Goal: Use online tool/utility: Utilize a website feature to perform a specific function

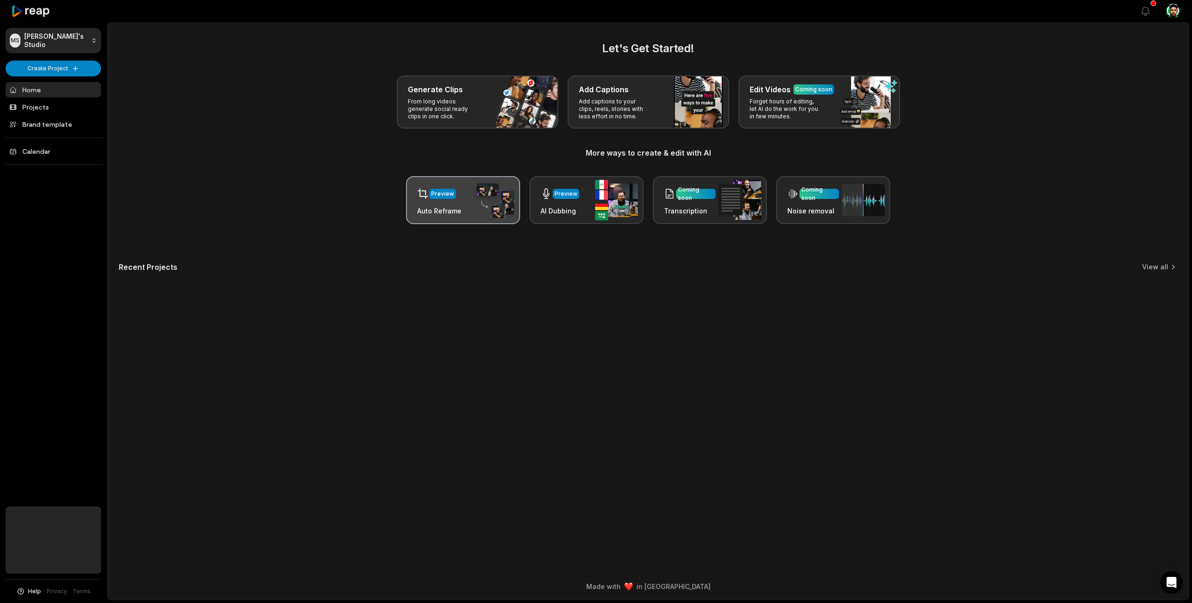
click at [479, 198] on img at bounding box center [493, 200] width 43 height 36
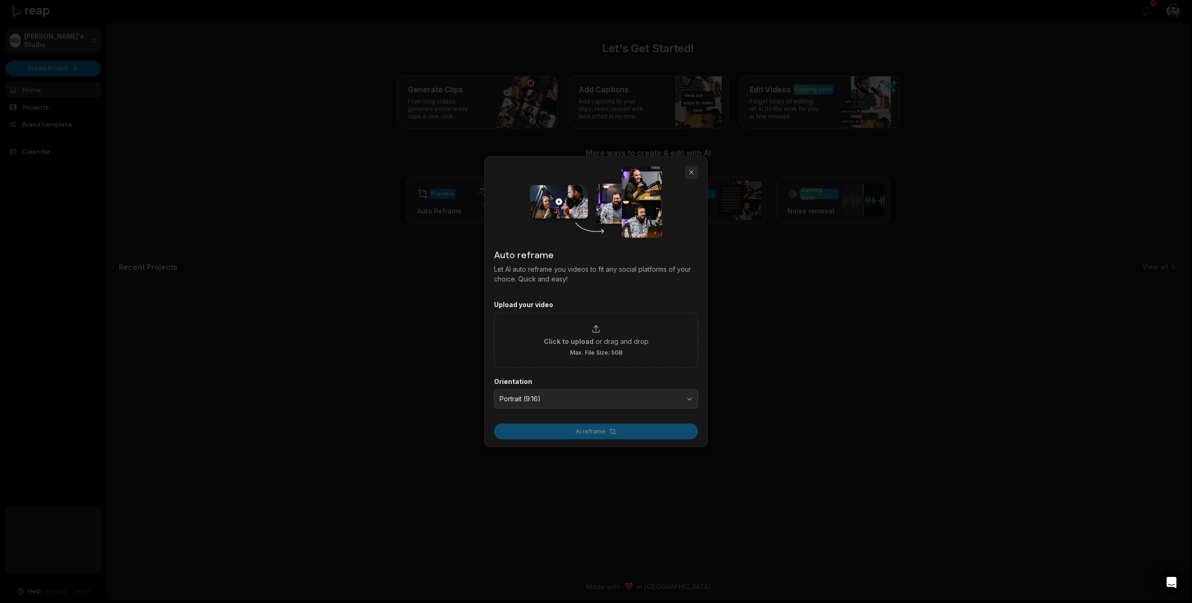
click at [688, 172] on button "button" at bounding box center [691, 172] width 13 height 13
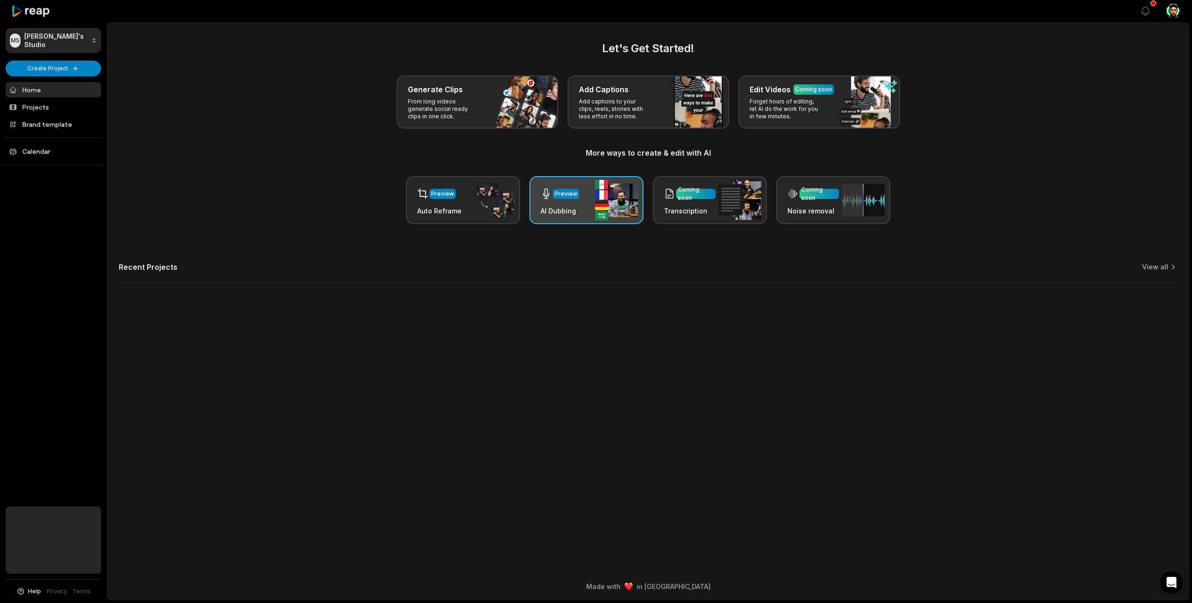
click at [593, 201] on div "Preview AI Dubbing" at bounding box center [587, 200] width 114 height 48
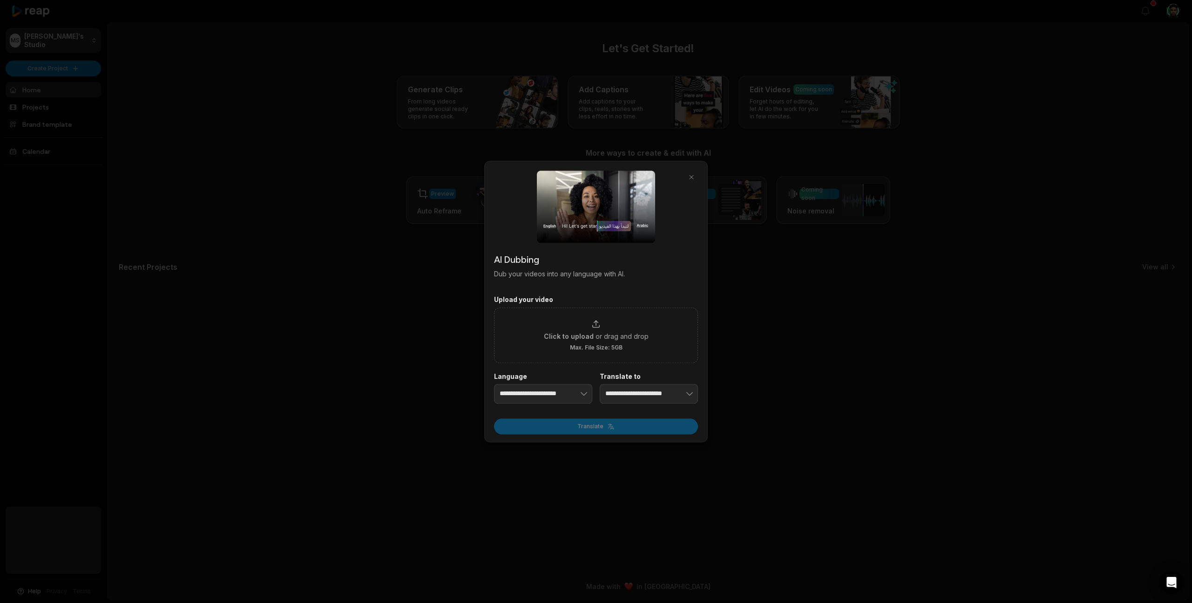
click at [436, 312] on div at bounding box center [596, 301] width 1192 height 603
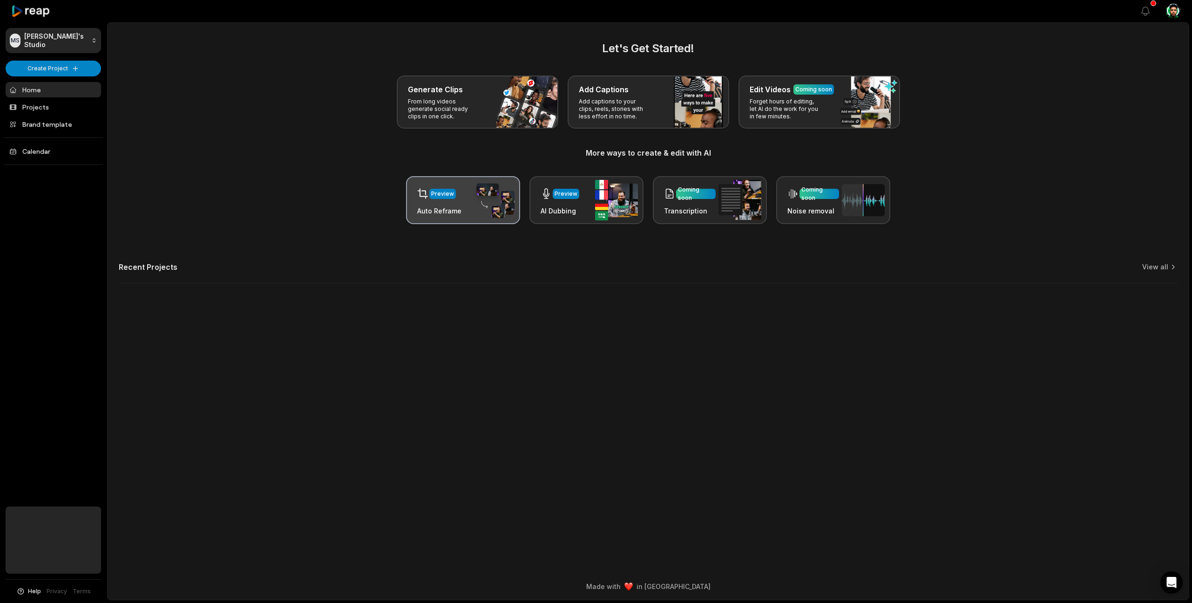
click at [469, 200] on div "Preview Auto Reframe" at bounding box center [463, 200] width 114 height 48
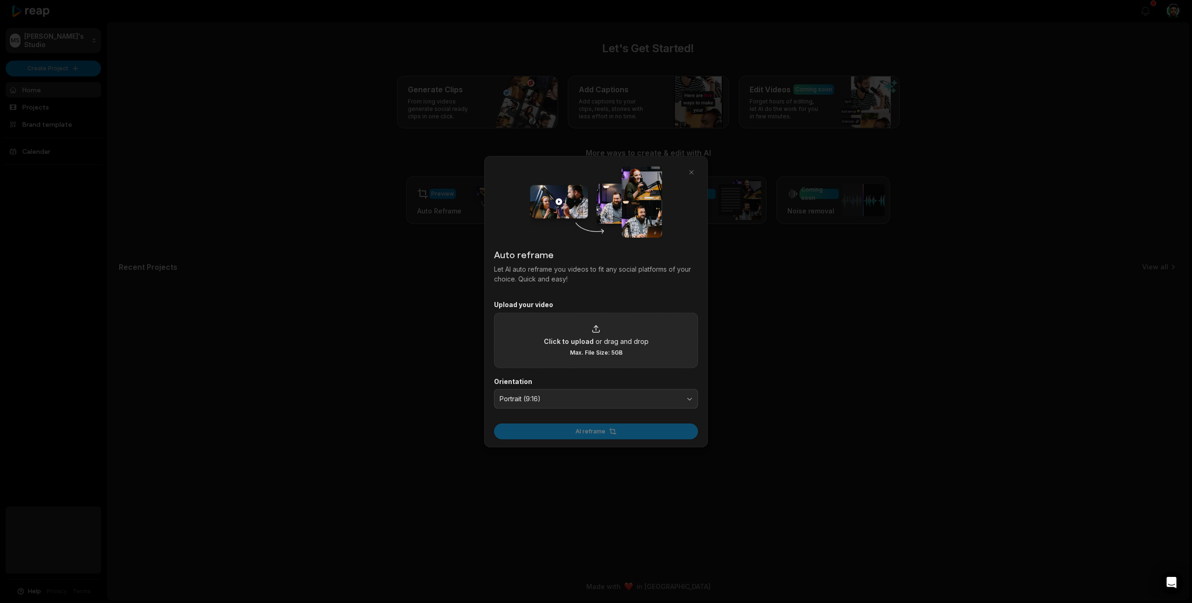
click at [605, 342] on span "or drag and drop" at bounding box center [622, 341] width 53 height 10
click at [0, 0] on input "Click to upload or drag and drop Max. File Size: 5GB" at bounding box center [0, 0] width 0 height 0
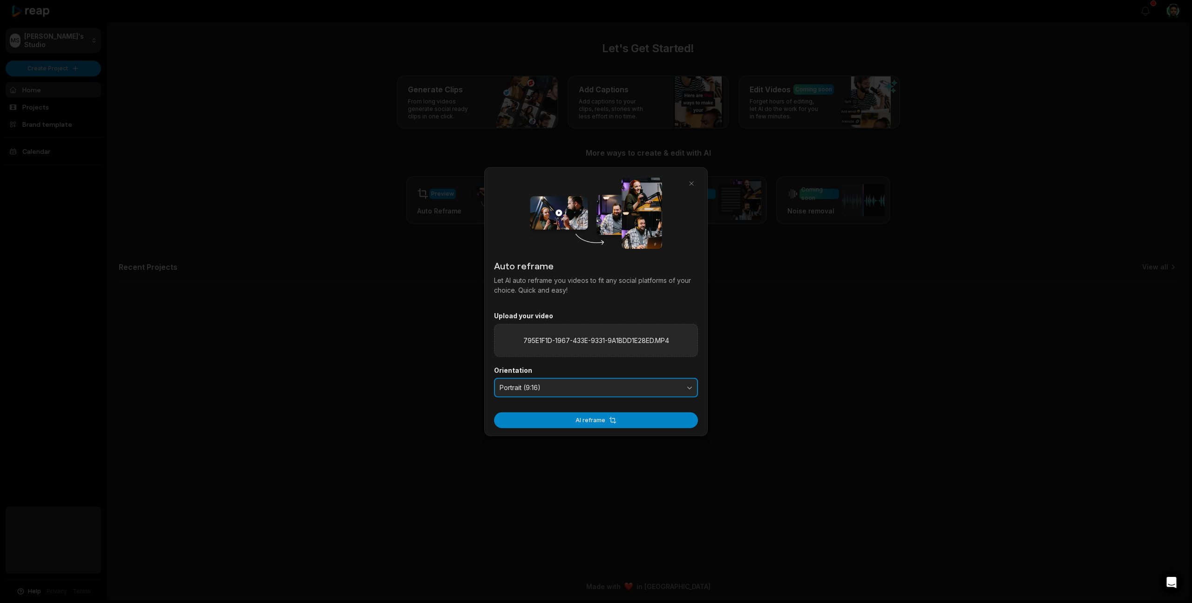
click at [563, 390] on span "Portrait (9:16)" at bounding box center [590, 387] width 180 height 8
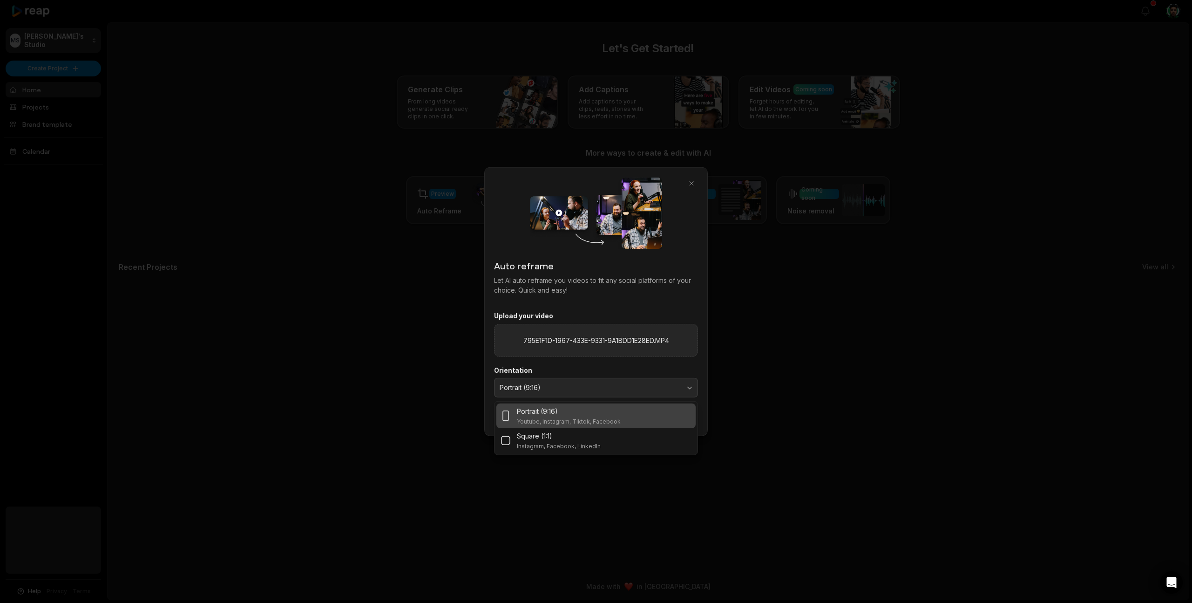
click at [563, 411] on div "Portrait (9:16)" at bounding box center [569, 411] width 104 height 10
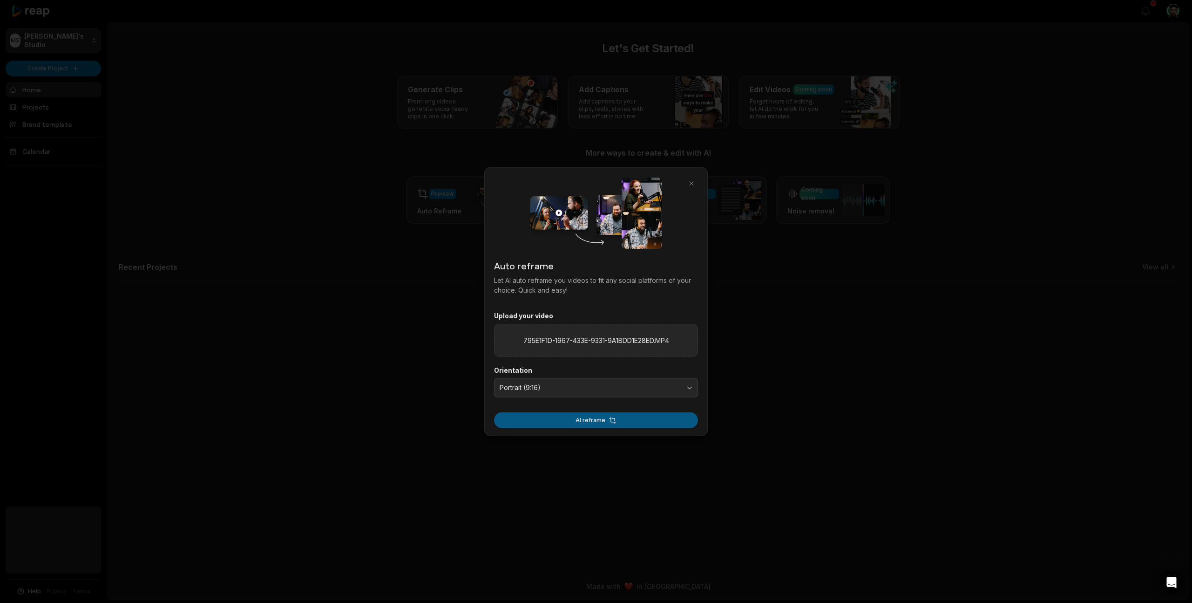
click at [586, 419] on button "AI reframe" at bounding box center [596, 420] width 204 height 16
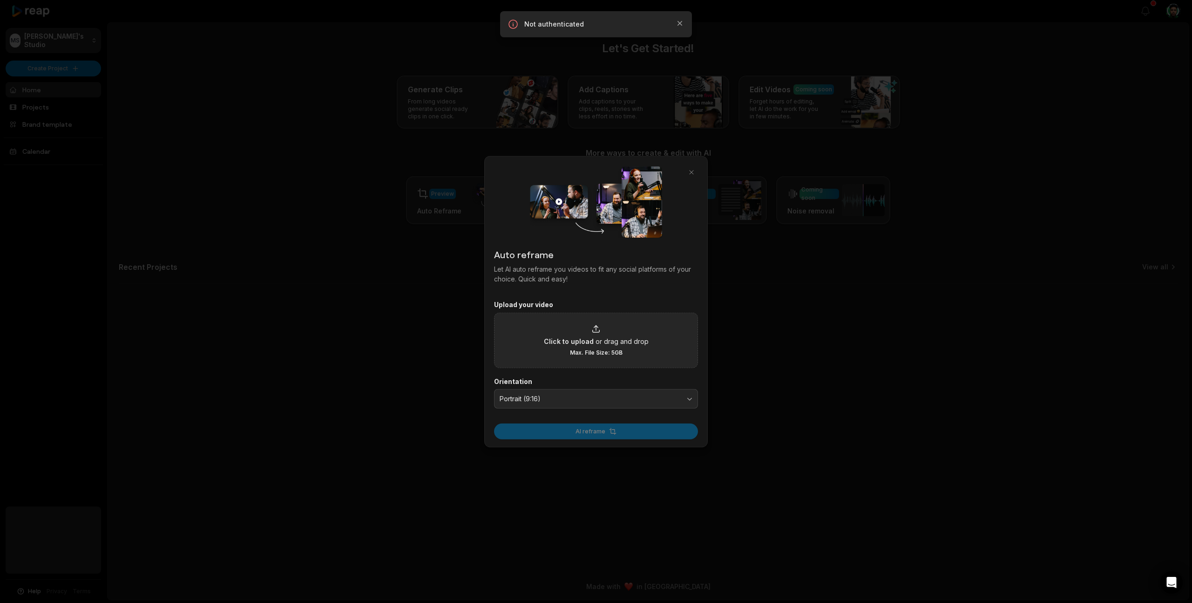
click at [580, 338] on span "Click to upload" at bounding box center [569, 341] width 50 height 10
click at [0, 0] on input "Click to upload or drag and drop Max. File Size: 5GB" at bounding box center [0, 0] width 0 height 0
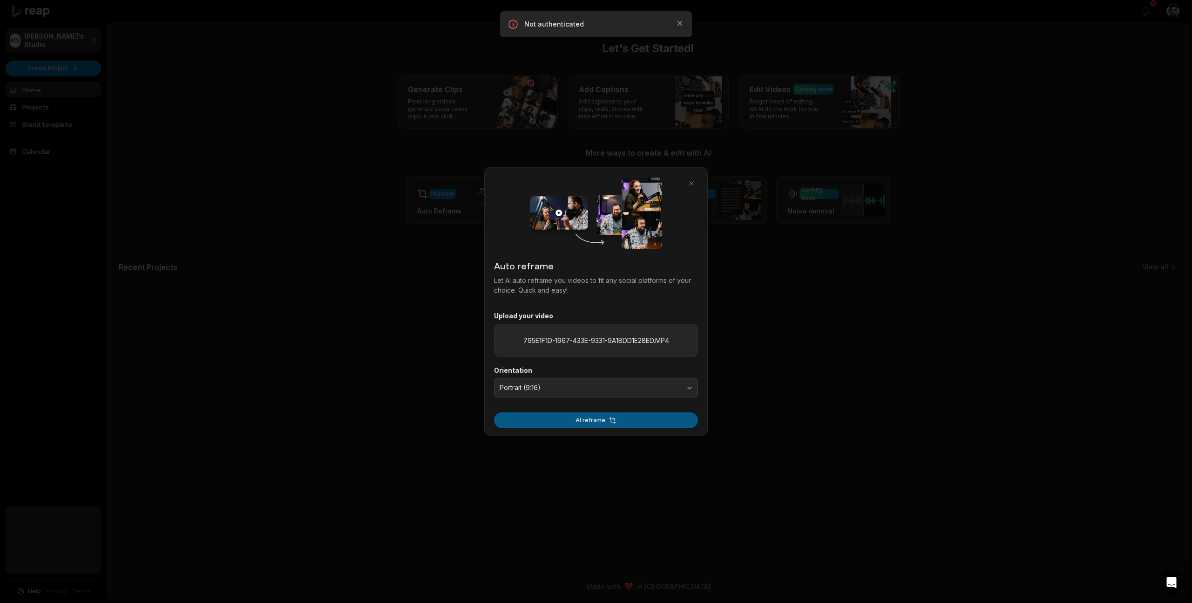
click at [594, 420] on button "AI reframe" at bounding box center [596, 420] width 204 height 16
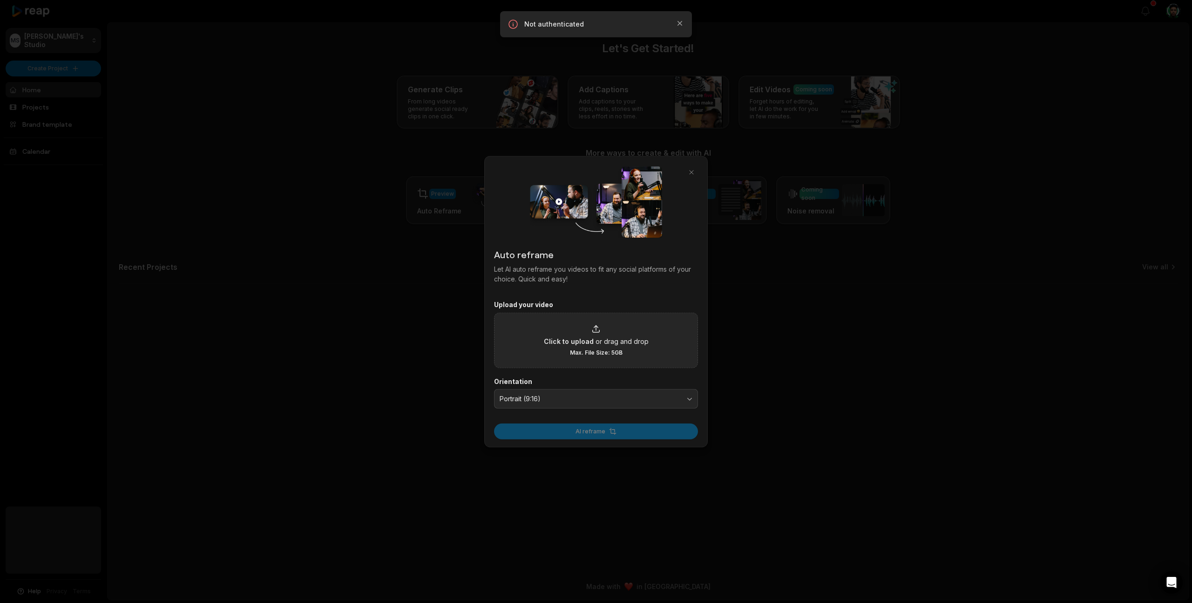
click at [691, 171] on button "button" at bounding box center [691, 172] width 13 height 13
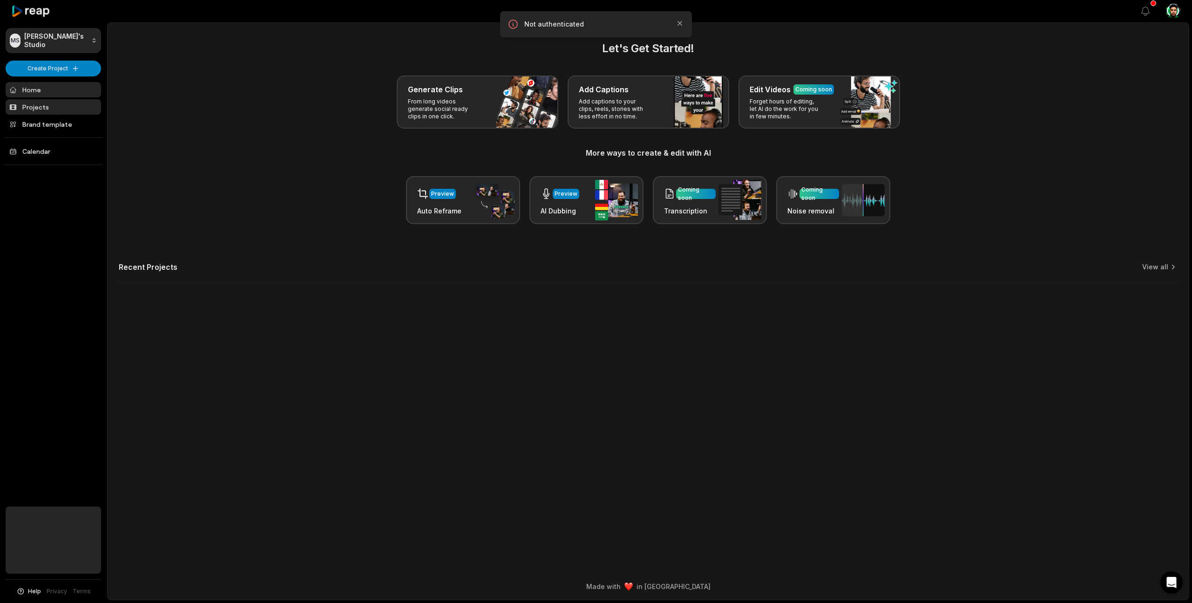
click at [49, 101] on link "Projects" at bounding box center [53, 106] width 95 height 15
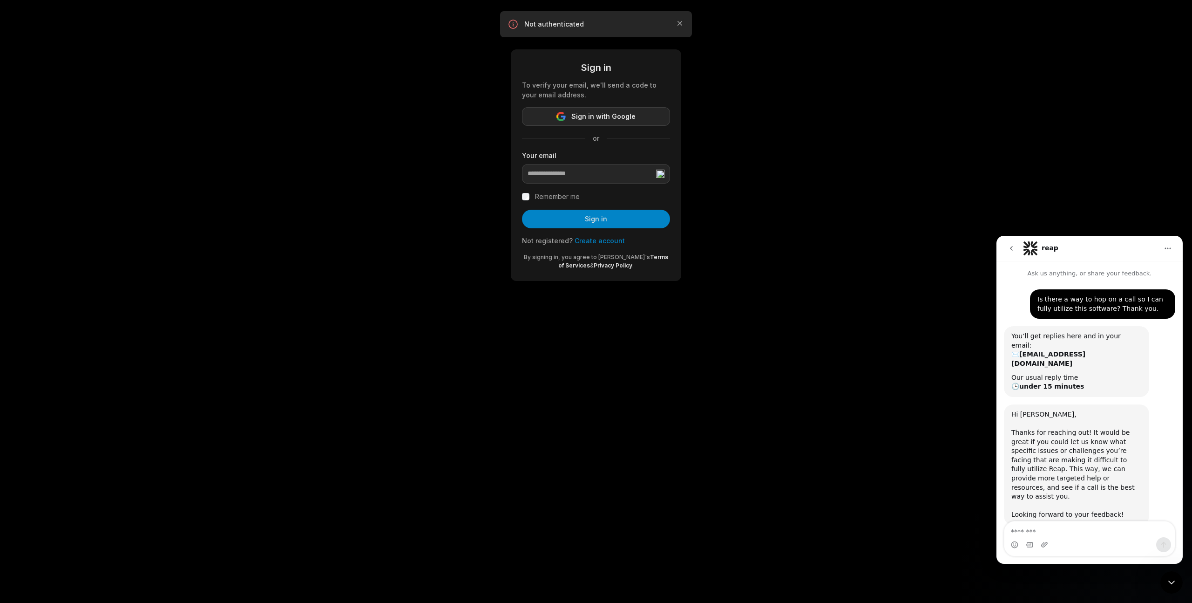
click at [594, 114] on span "Sign in with Google" at bounding box center [604, 116] width 64 height 11
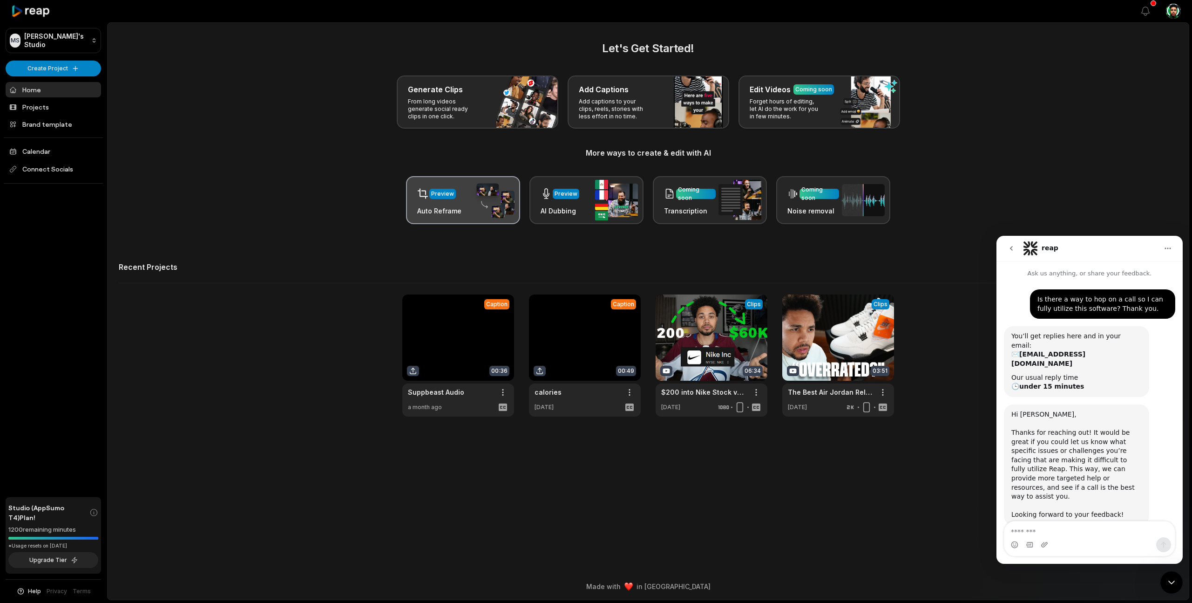
click at [447, 212] on h3 "Auto Reframe" at bounding box center [439, 211] width 44 height 10
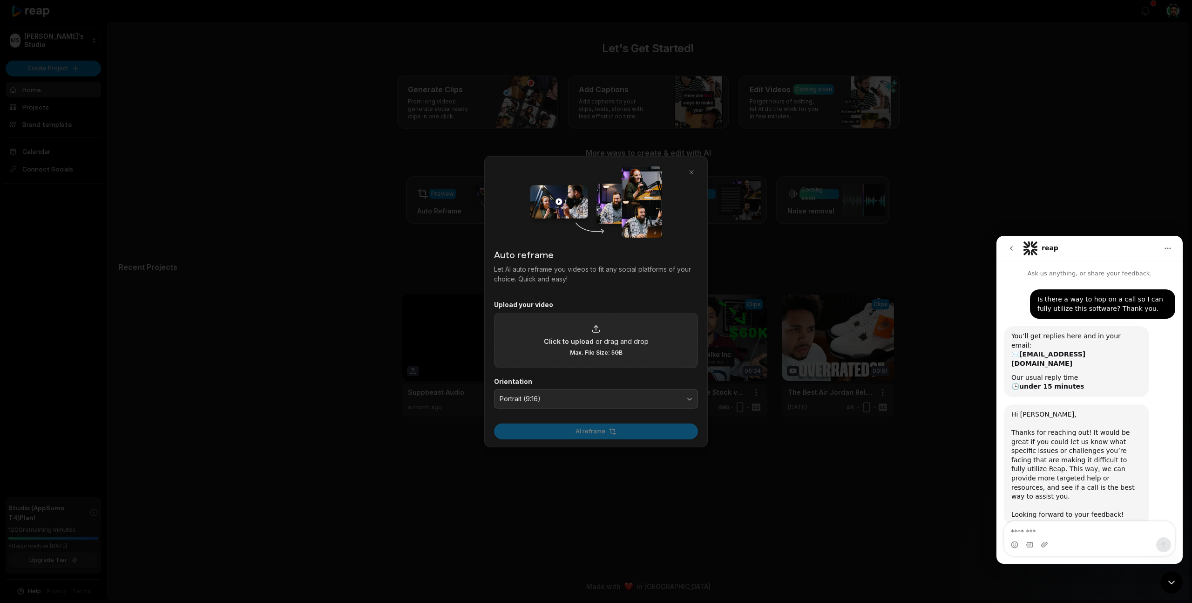
click at [588, 328] on div "Click to upload or drag and drop Max. File Size: 5GB" at bounding box center [596, 340] width 105 height 32
click at [0, 0] on input "Click to upload or drag and drop Max. File Size: 5GB" at bounding box center [0, 0] width 0 height 0
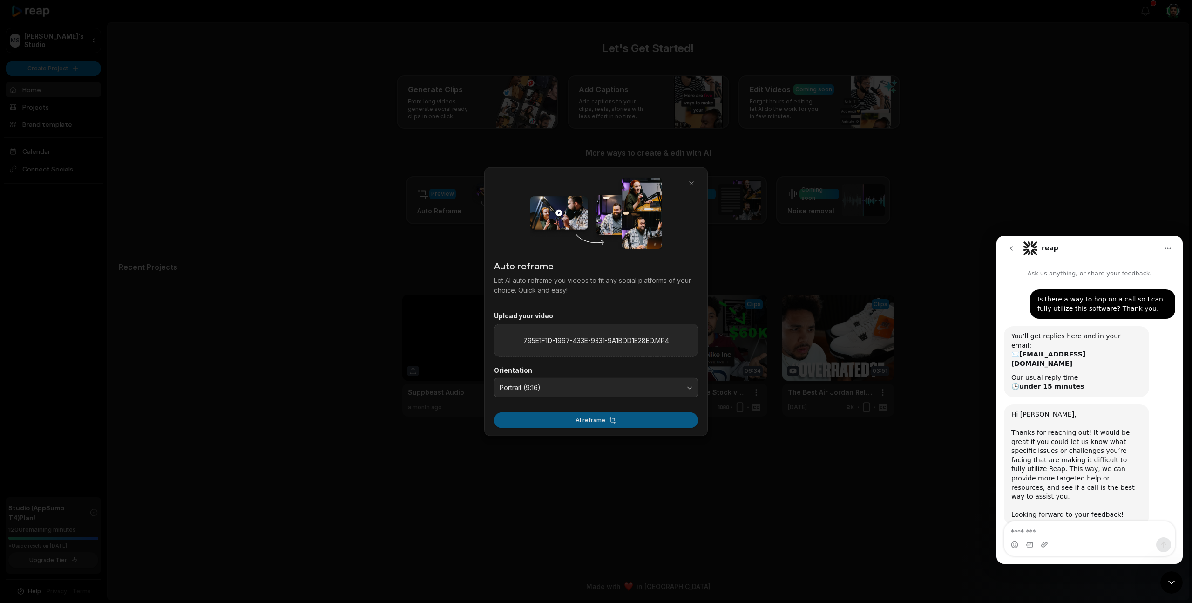
click at [580, 422] on button "AI reframe" at bounding box center [596, 420] width 204 height 16
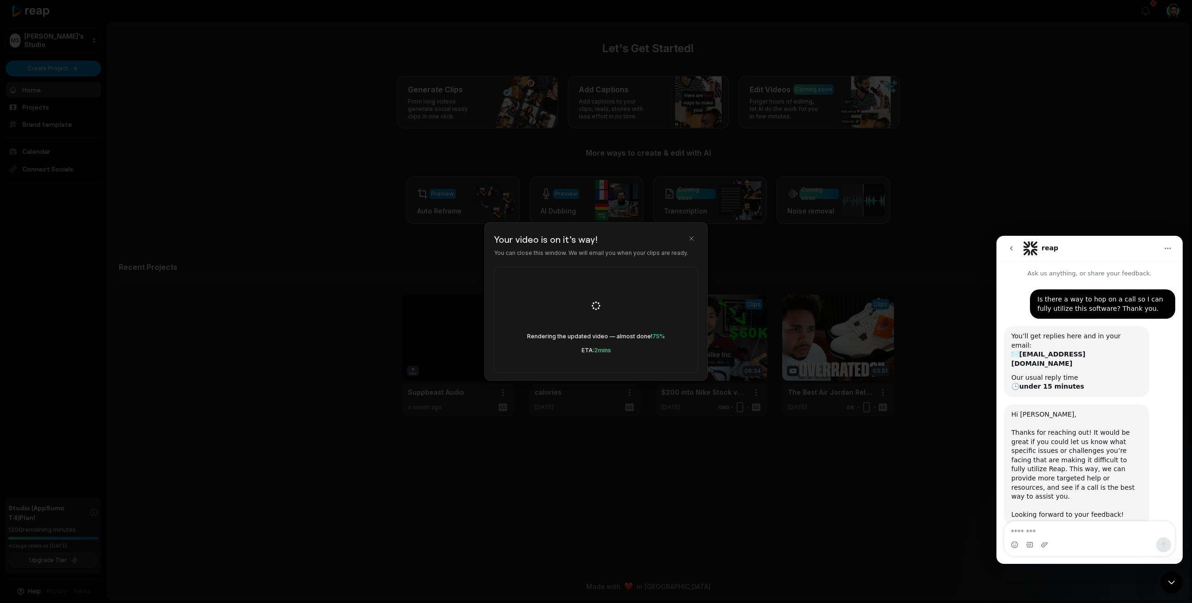
click at [1016, 218] on div at bounding box center [596, 301] width 1192 height 603
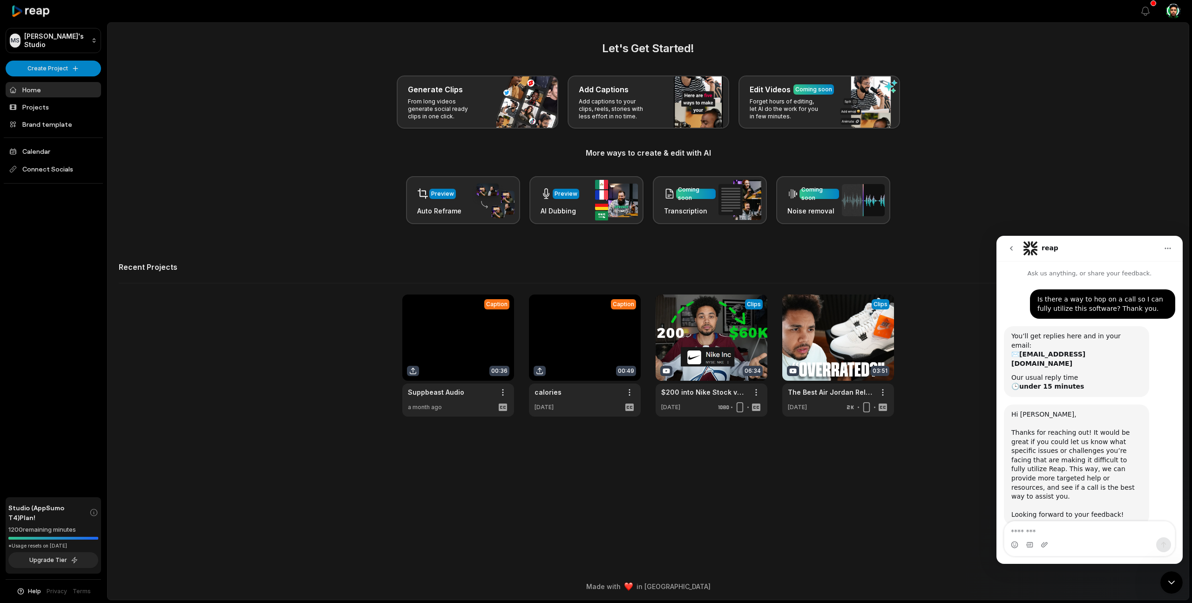
click at [1015, 218] on div "Preview Auto Reframe Preview AI Dubbing Coming soon Transcription Coming soon N…" at bounding box center [648, 200] width 1059 height 48
click at [43, 102] on link "Projects" at bounding box center [53, 106] width 95 height 15
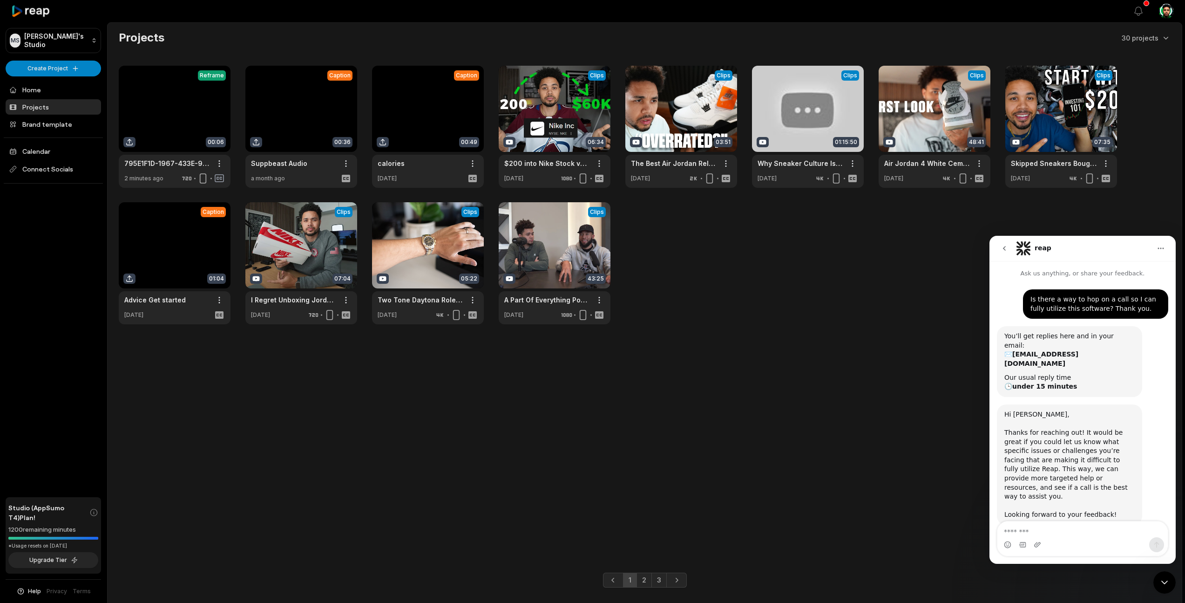
click at [1167, 587] on div "Close Intercom Messenger" at bounding box center [1165, 582] width 22 height 22
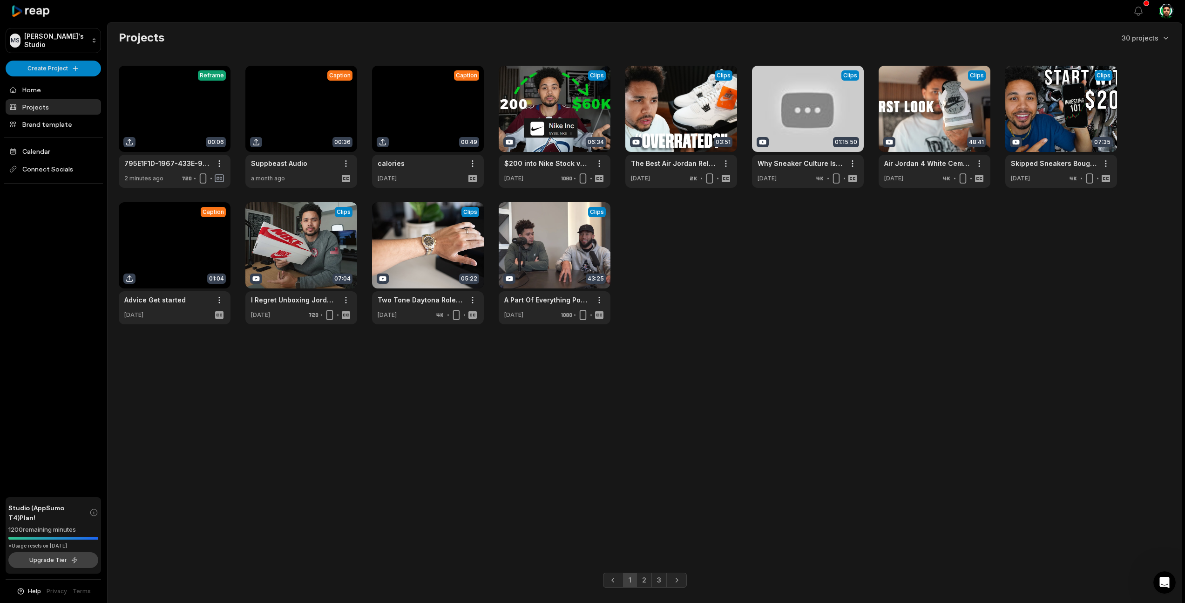
click at [60, 559] on button "Upgrade Tier" at bounding box center [53, 560] width 90 height 16
